Goal: Find specific page/section: Find specific page/section

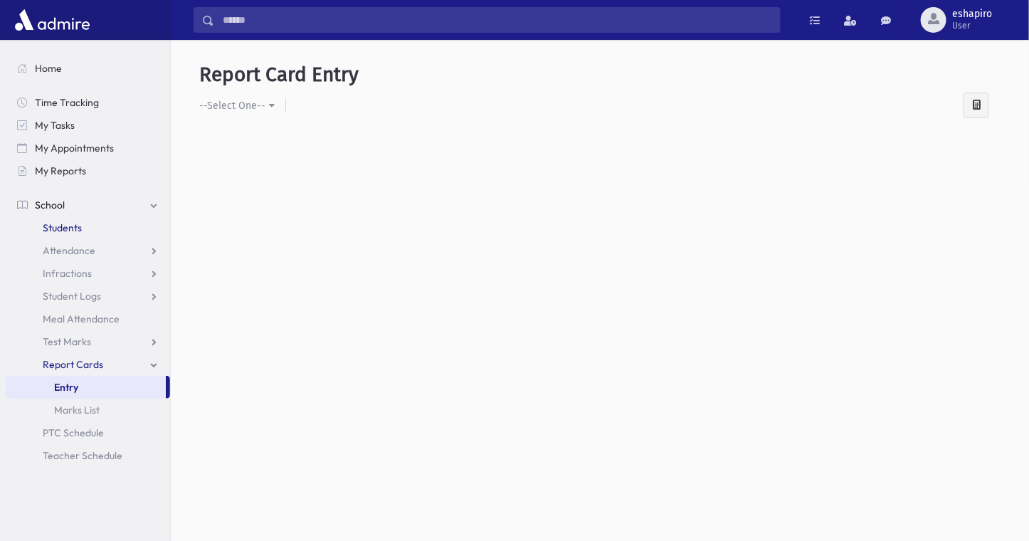
click at [64, 225] on span "Students" at bounding box center [62, 227] width 39 height 13
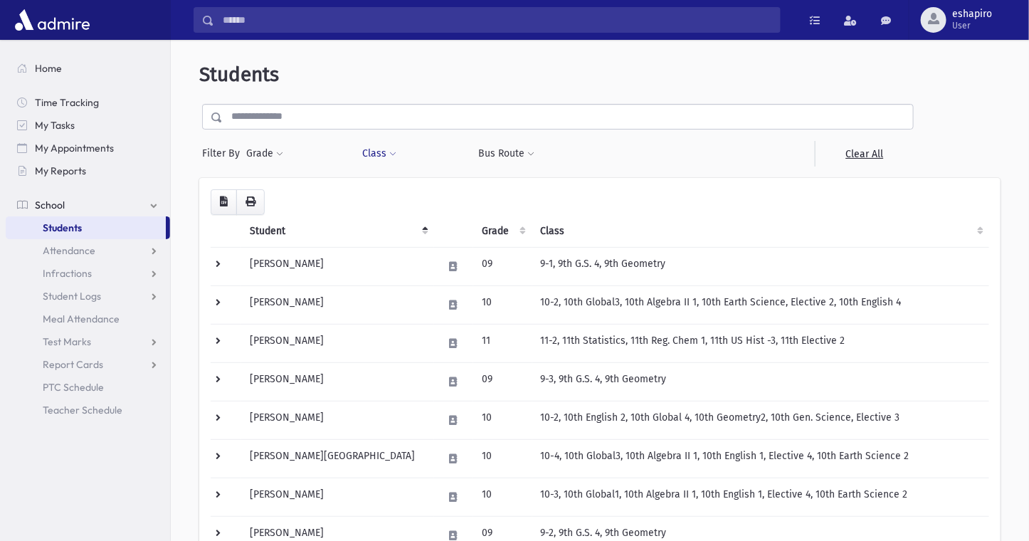
click at [378, 153] on button "Class" at bounding box center [380, 154] width 36 height 26
click at [392, 189] on ul at bounding box center [436, 189] width 137 height 21
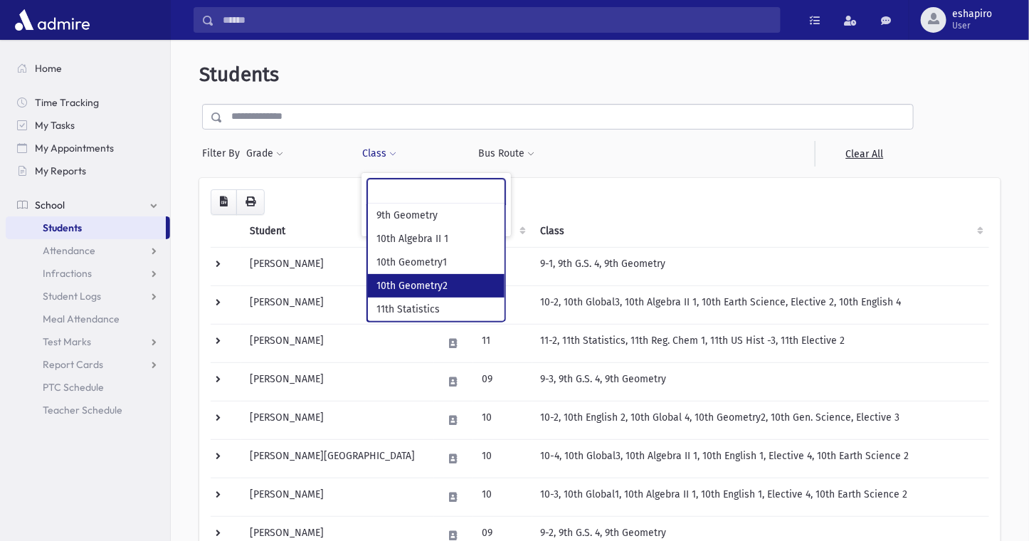
select select "***"
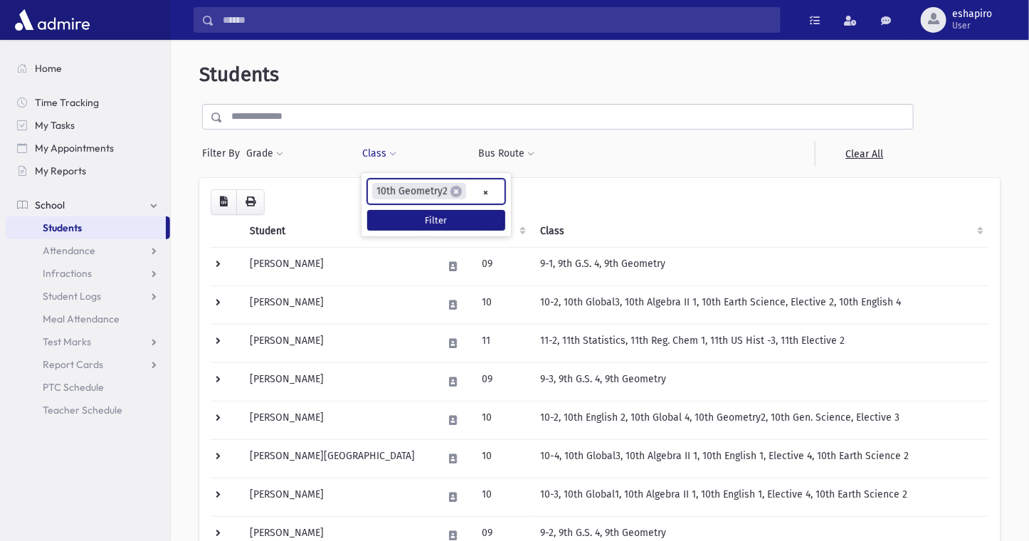
scroll to position [37, 0]
click at [407, 217] on button "Filter" at bounding box center [436, 220] width 138 height 21
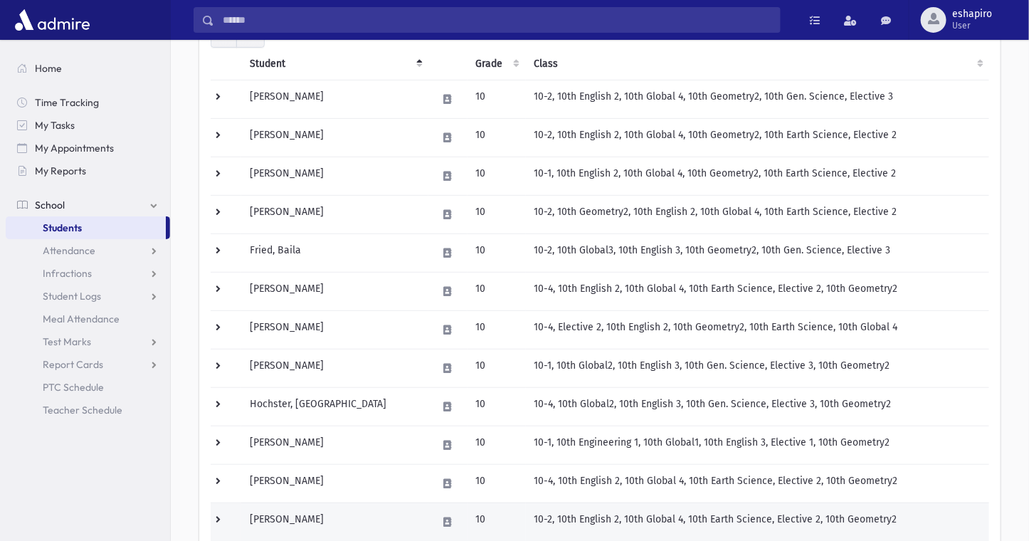
scroll to position [96, 0]
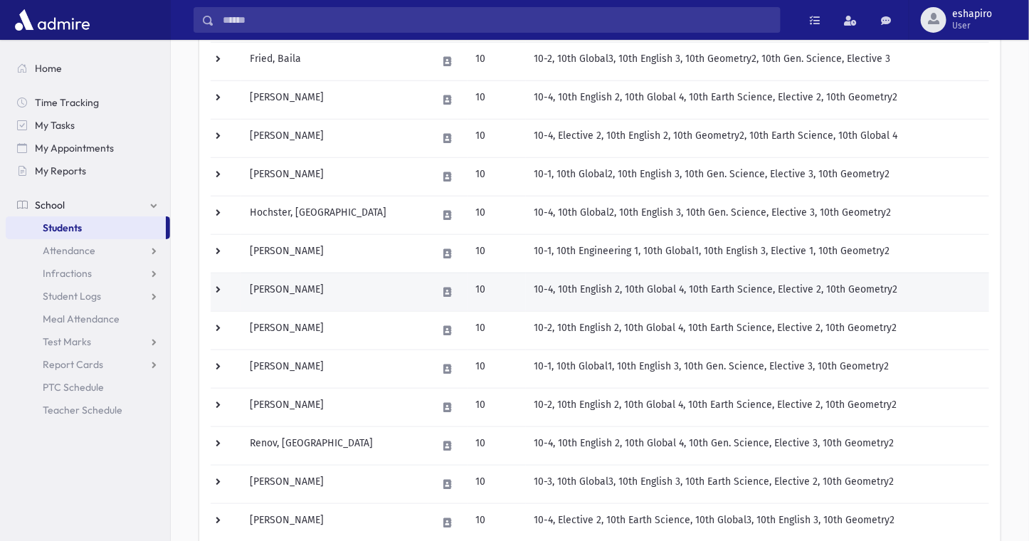
scroll to position [356, 0]
